Goal: Information Seeking & Learning: Learn about a topic

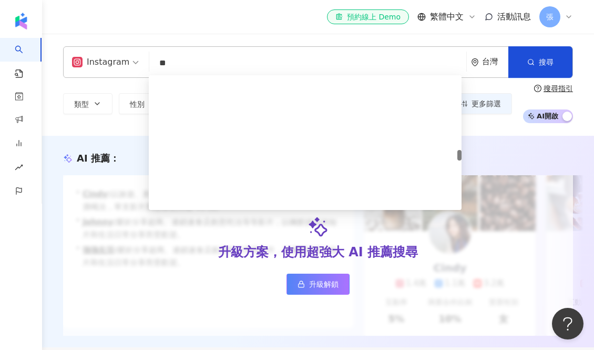
scroll to position [969, 0]
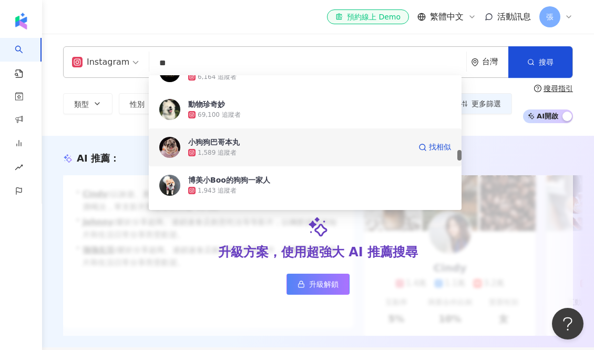
click at [234, 156] on div "1,589 追蹤者" at bounding box center [217, 152] width 39 height 9
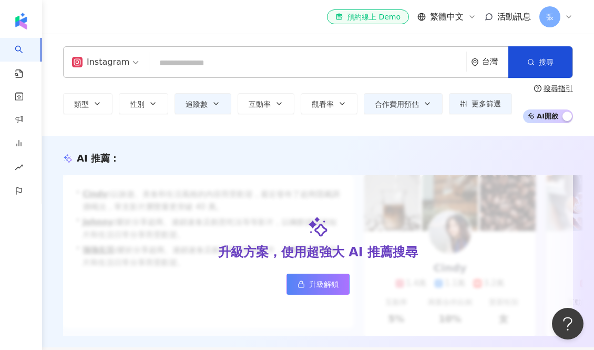
click at [121, 65] on div "Instagram" at bounding box center [100, 62] width 57 height 17
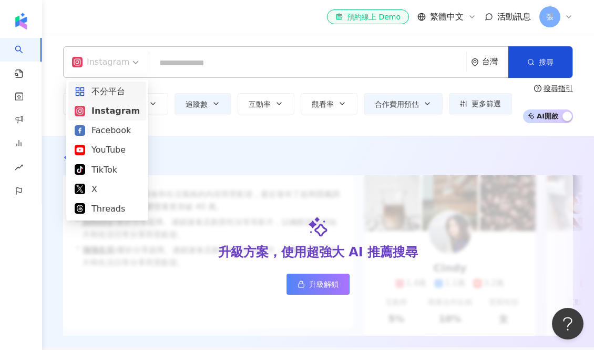
click at [198, 65] on input "search" at bounding box center [308, 63] width 309 height 20
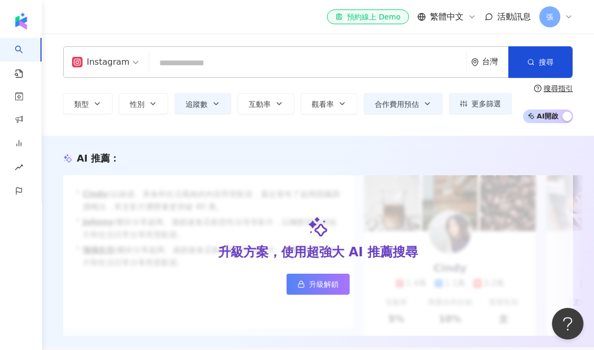
click at [198, 65] on input "search" at bounding box center [308, 63] width 309 height 20
click at [172, 59] on input "search" at bounding box center [308, 63] width 309 height 20
type input "*"
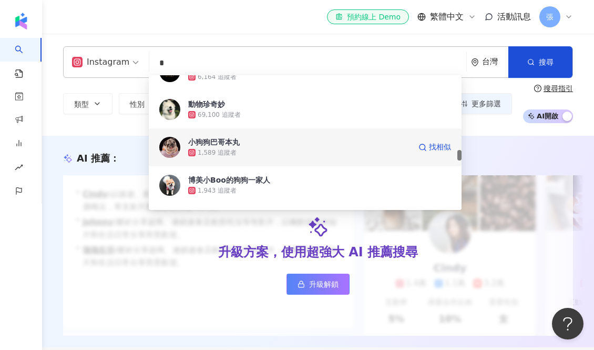
click at [229, 142] on div "小狗狗巴哥本丸" at bounding box center [214, 142] width 52 height 11
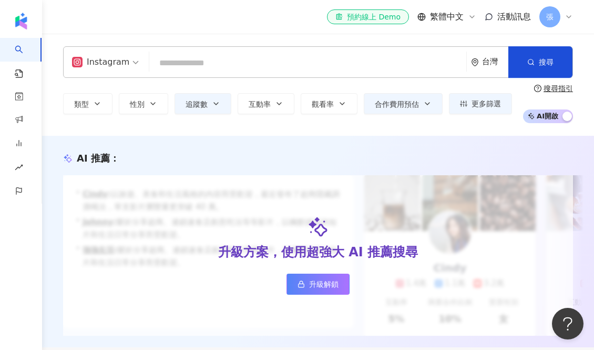
click at [229, 66] on input "search" at bounding box center [308, 63] width 309 height 20
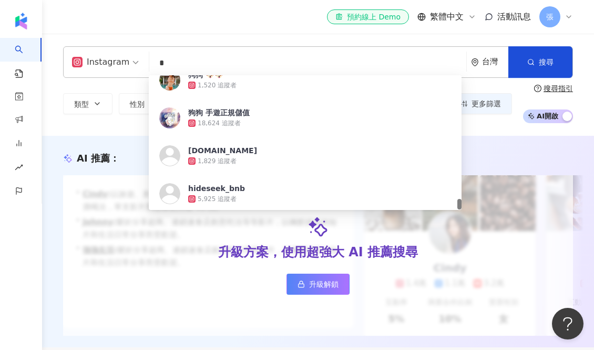
scroll to position [2095, 0]
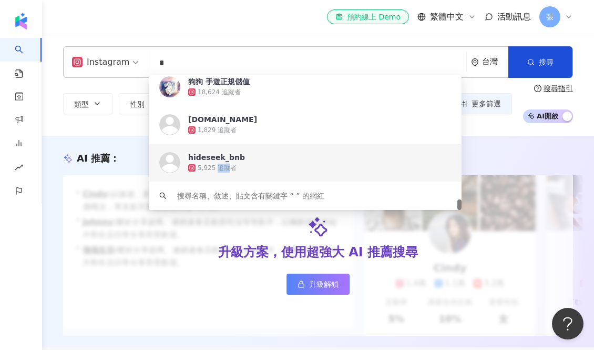
click at [232, 164] on div "5,925 追蹤者" at bounding box center [217, 168] width 39 height 9
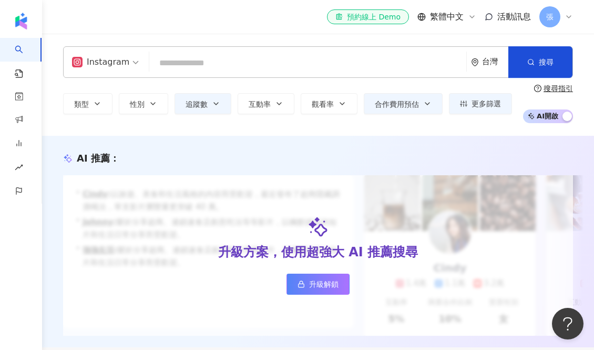
click at [219, 68] on input "search" at bounding box center [308, 63] width 309 height 20
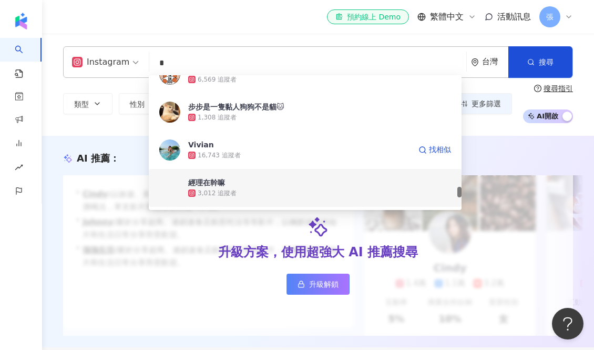
scroll to position [1878, 0]
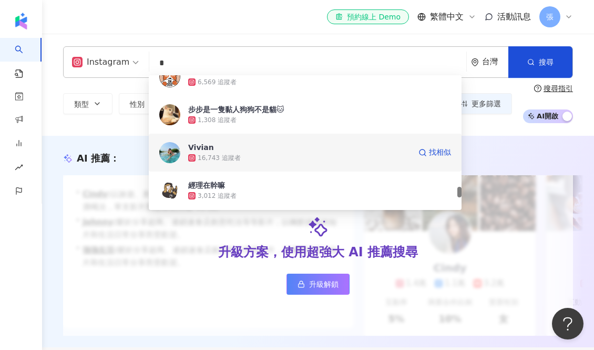
click at [247, 151] on span "Vivian" at bounding box center [299, 147] width 222 height 11
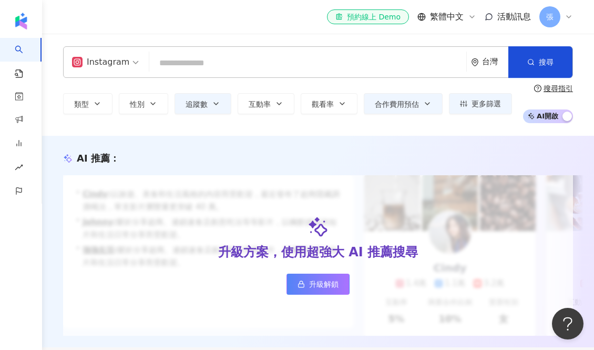
click at [218, 65] on input "search" at bounding box center [308, 63] width 309 height 20
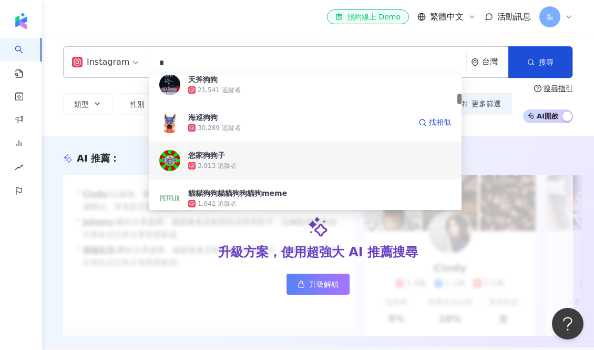
scroll to position [298, 0]
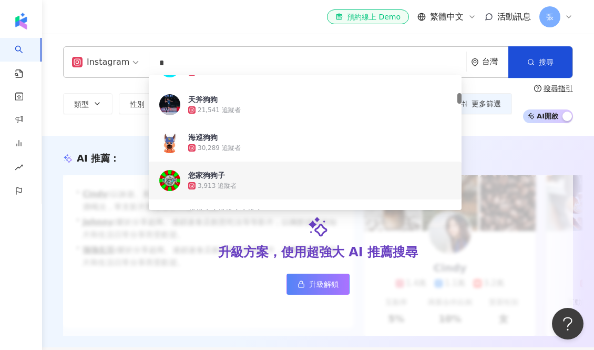
click at [254, 175] on span "您家狗狗子" at bounding box center [299, 175] width 222 height 11
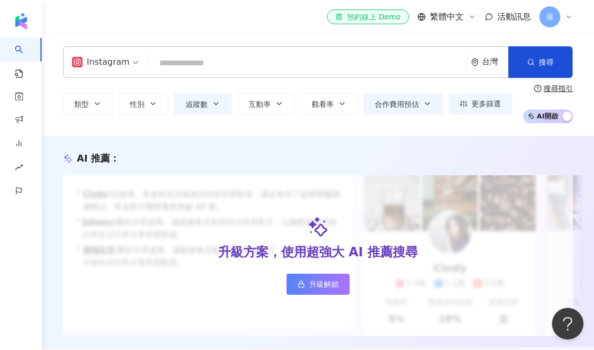
click at [195, 72] on input "search" at bounding box center [308, 63] width 309 height 20
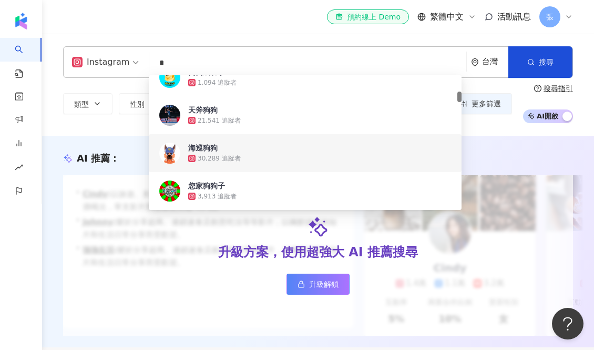
scroll to position [317, 0]
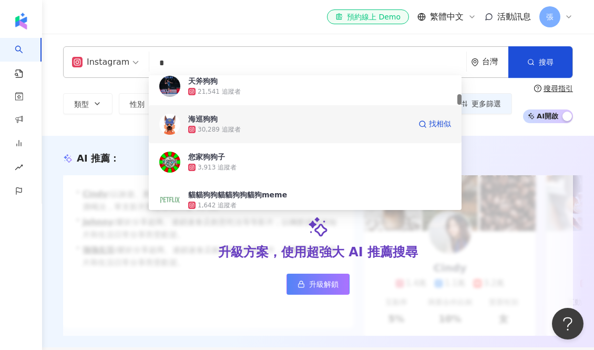
click at [239, 129] on div "30,289 追蹤者" at bounding box center [219, 129] width 43 height 9
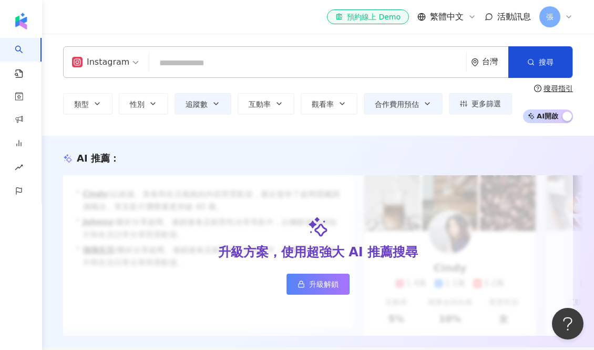
click at [169, 66] on input "search" at bounding box center [308, 63] width 309 height 20
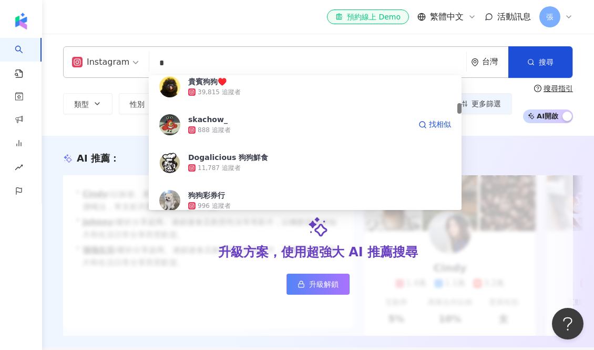
scroll to position [468, 0]
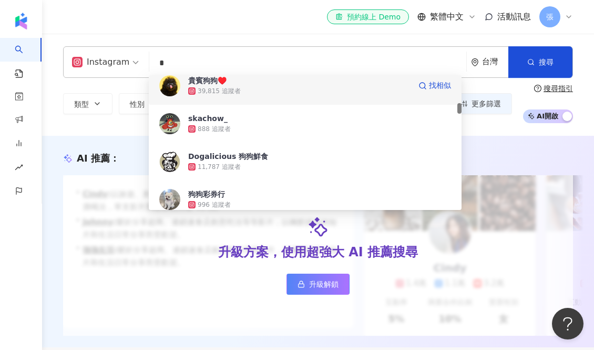
click at [245, 85] on span "貴賓狗狗♥️" at bounding box center [299, 80] width 222 height 11
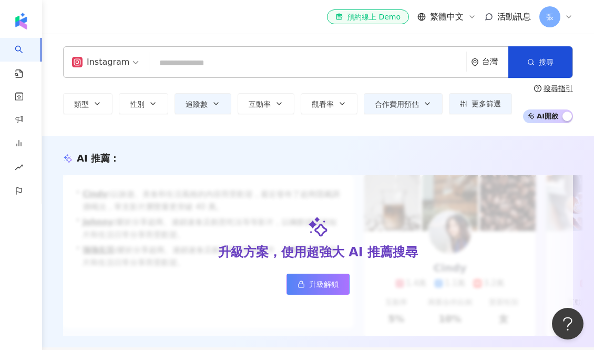
click at [185, 67] on input "search" at bounding box center [308, 63] width 309 height 20
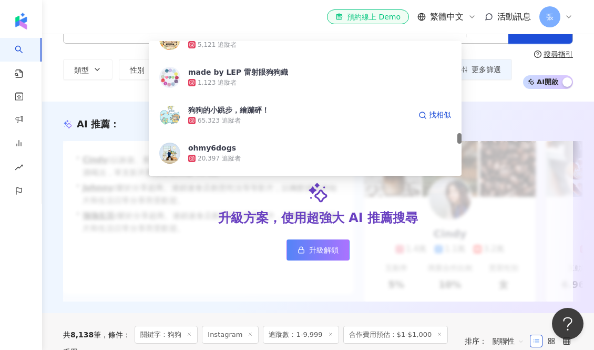
scroll to position [1458, 0]
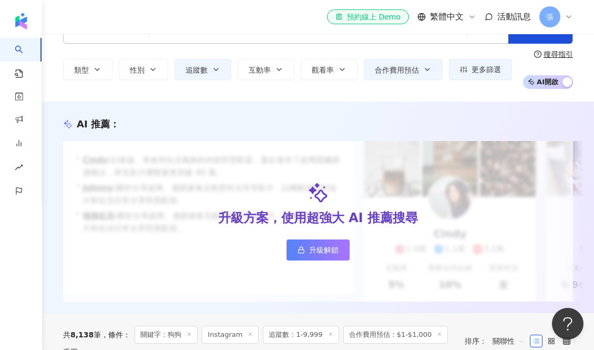
click at [134, 89] on div "Instagram 台灣 搜尋 dd89fd99-0196-4e1b-97a7-b9787ff45b73 71f0e873-3670-4e12-9016-0c…" at bounding box center [318, 50] width 552 height 102
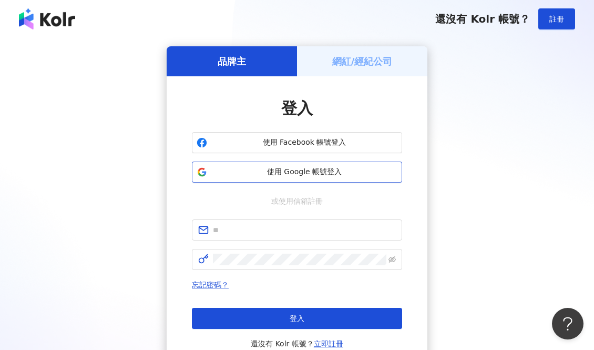
click at [271, 179] on button "使用 Google 帳號登入" at bounding box center [297, 171] width 210 height 21
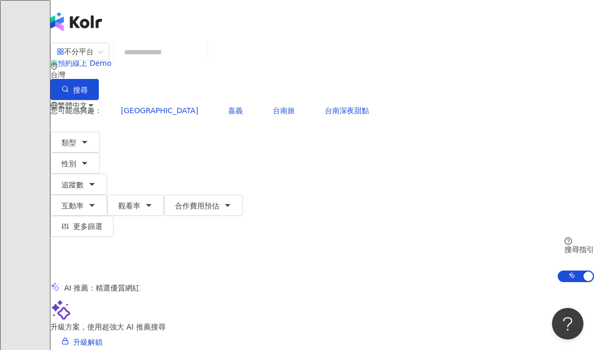
click at [196, 60] on input "search" at bounding box center [160, 52] width 85 height 20
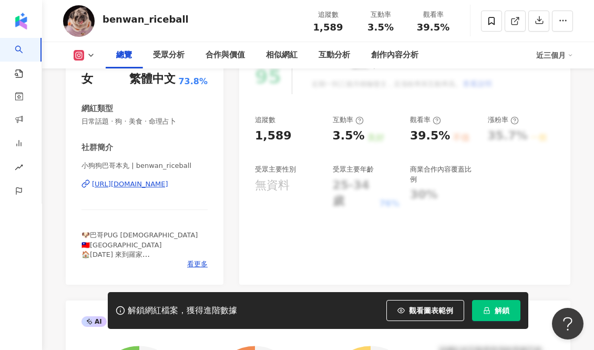
scroll to position [152, 0]
click at [168, 185] on div "https://www.instagram.com/benwan_riceball/" at bounding box center [130, 183] width 76 height 9
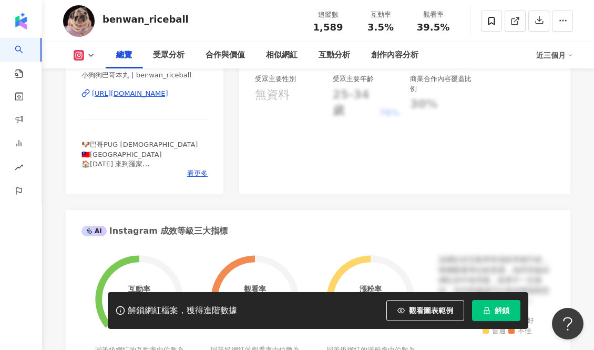
scroll to position [257, 0]
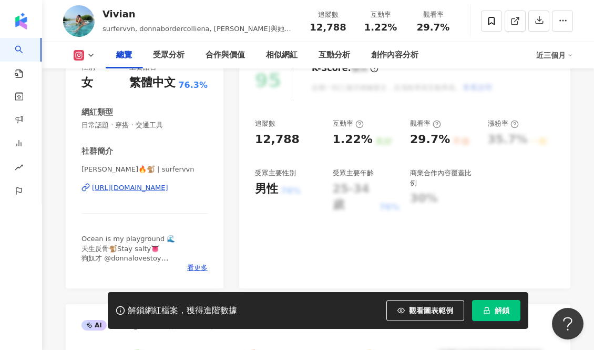
scroll to position [158, 0]
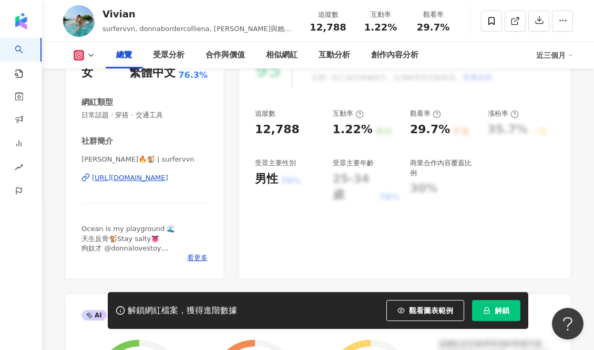
click at [168, 176] on div "[URL][DOMAIN_NAME]" at bounding box center [130, 177] width 76 height 9
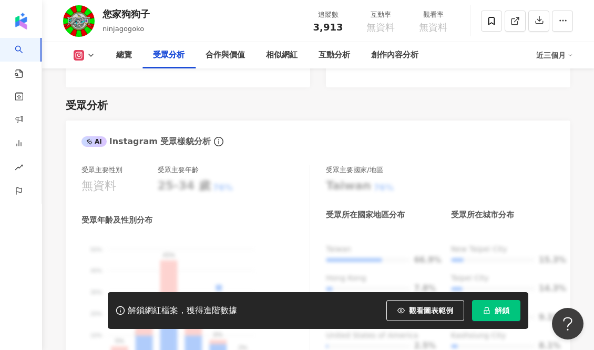
scroll to position [909, 0]
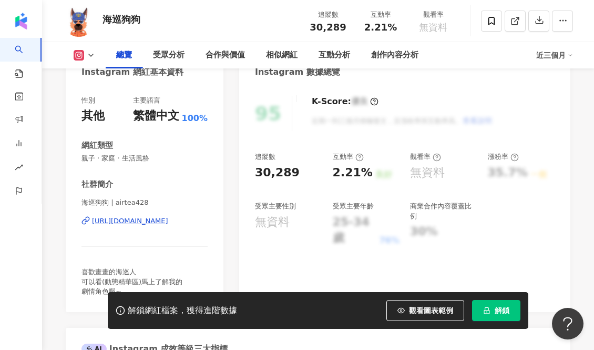
scroll to position [83, 0]
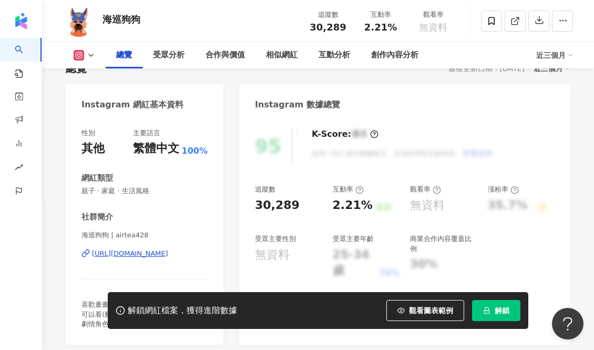
click at [168, 252] on div "[URL][DOMAIN_NAME]" at bounding box center [130, 253] width 76 height 9
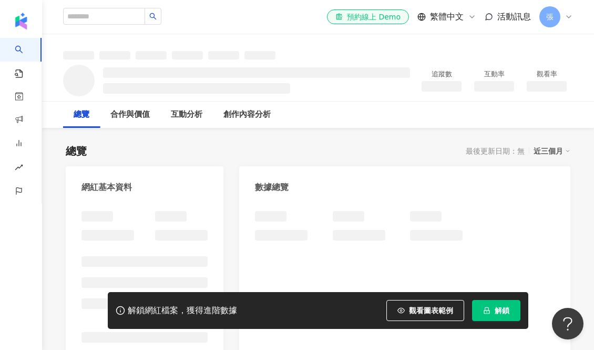
scroll to position [110, 0]
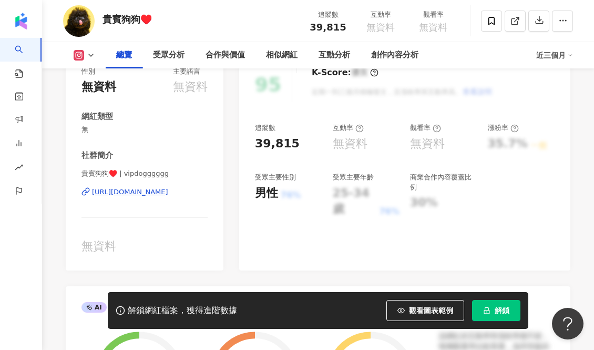
scroll to position [146, 0]
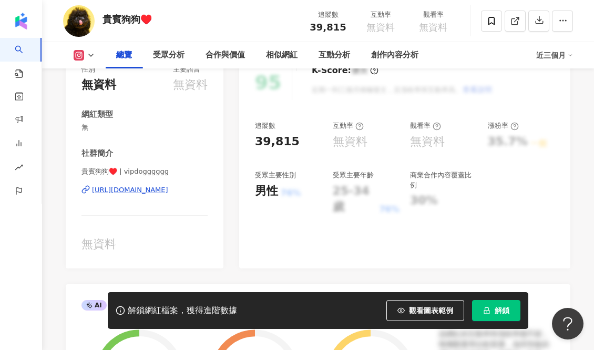
click at [165, 188] on div "[URL][DOMAIN_NAME]" at bounding box center [130, 189] width 76 height 9
